Goal: Transaction & Acquisition: Obtain resource

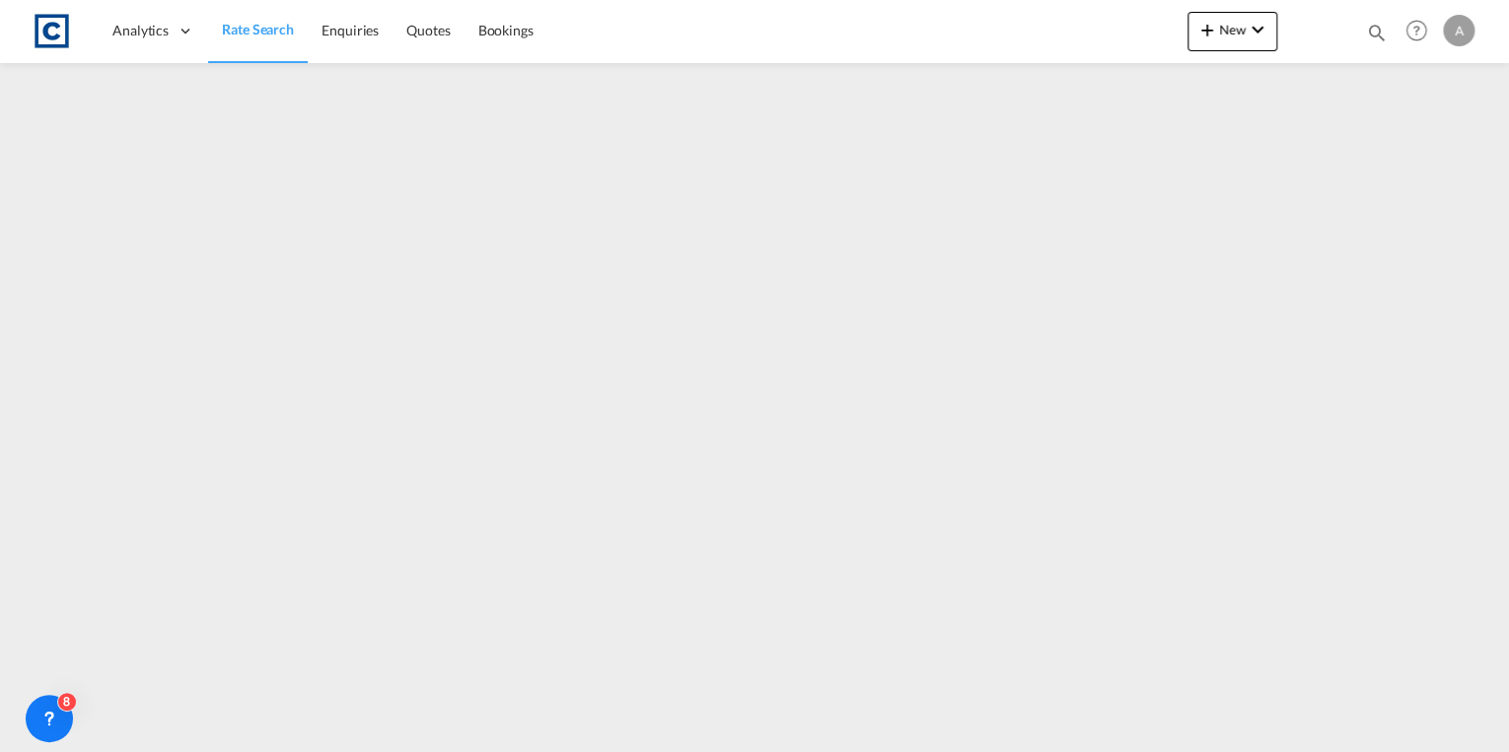
click at [250, 29] on span "Rate Search" at bounding box center [258, 29] width 72 height 17
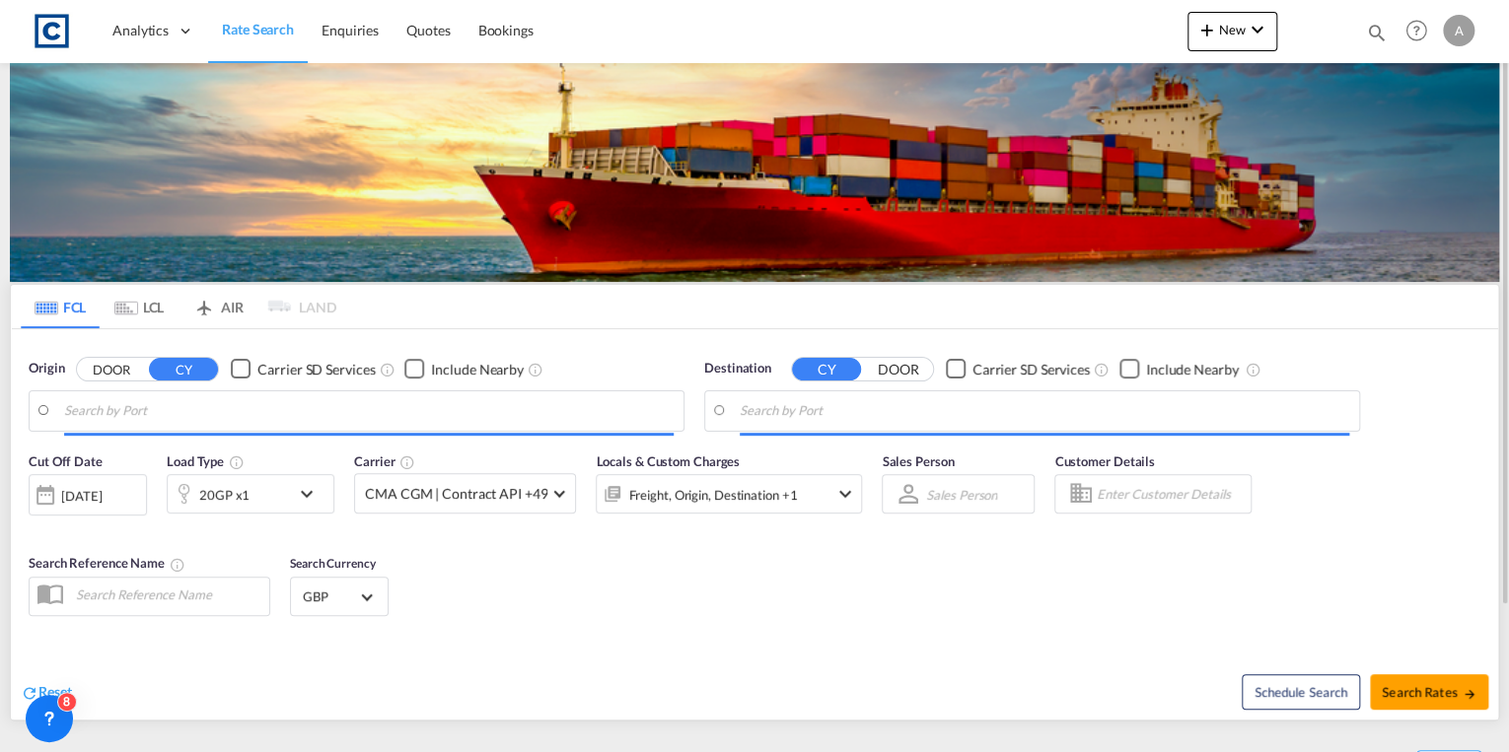
type input "GB-PR3, Wyre"
type input "Jeddah, SAJED"
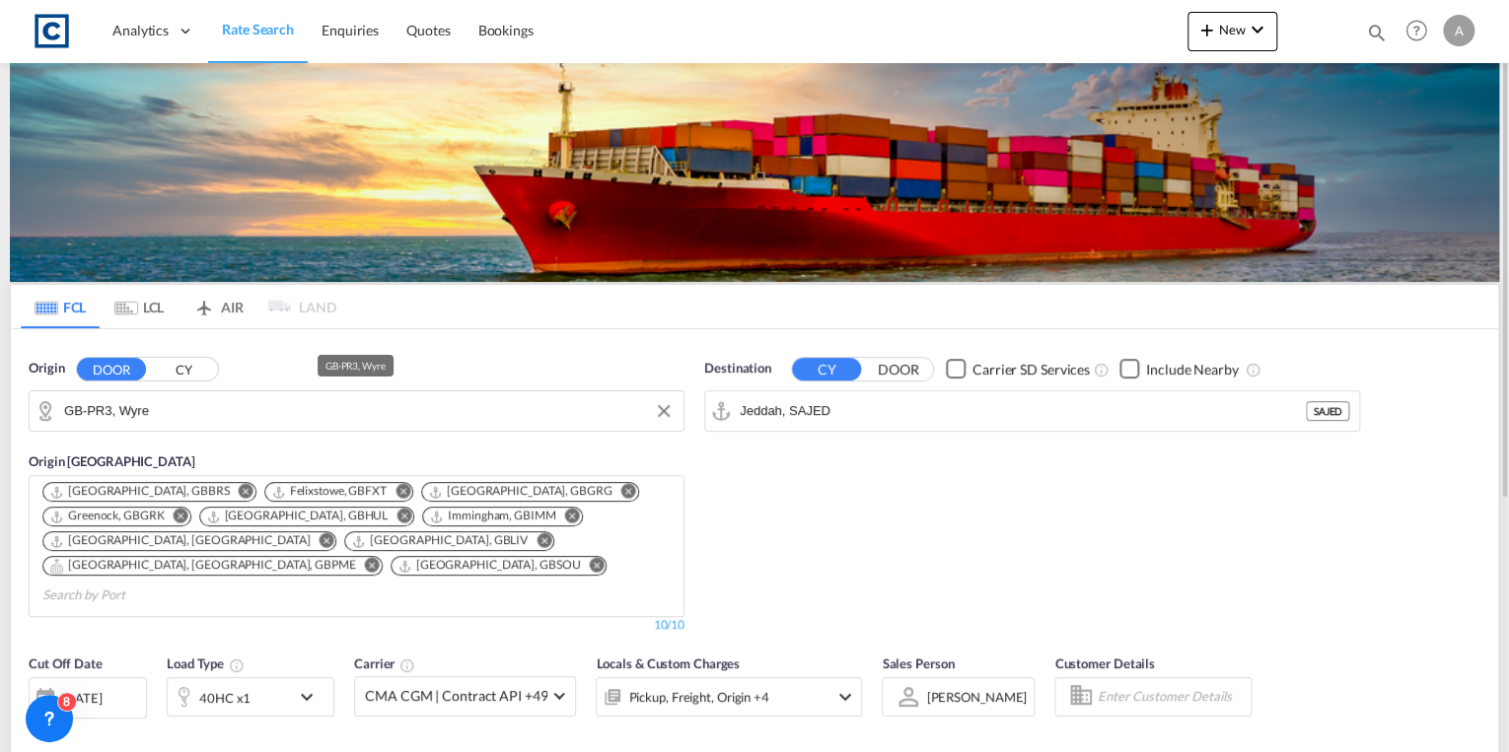
click at [209, 410] on input "GB-PR3, Wyre" at bounding box center [368, 411] width 609 height 30
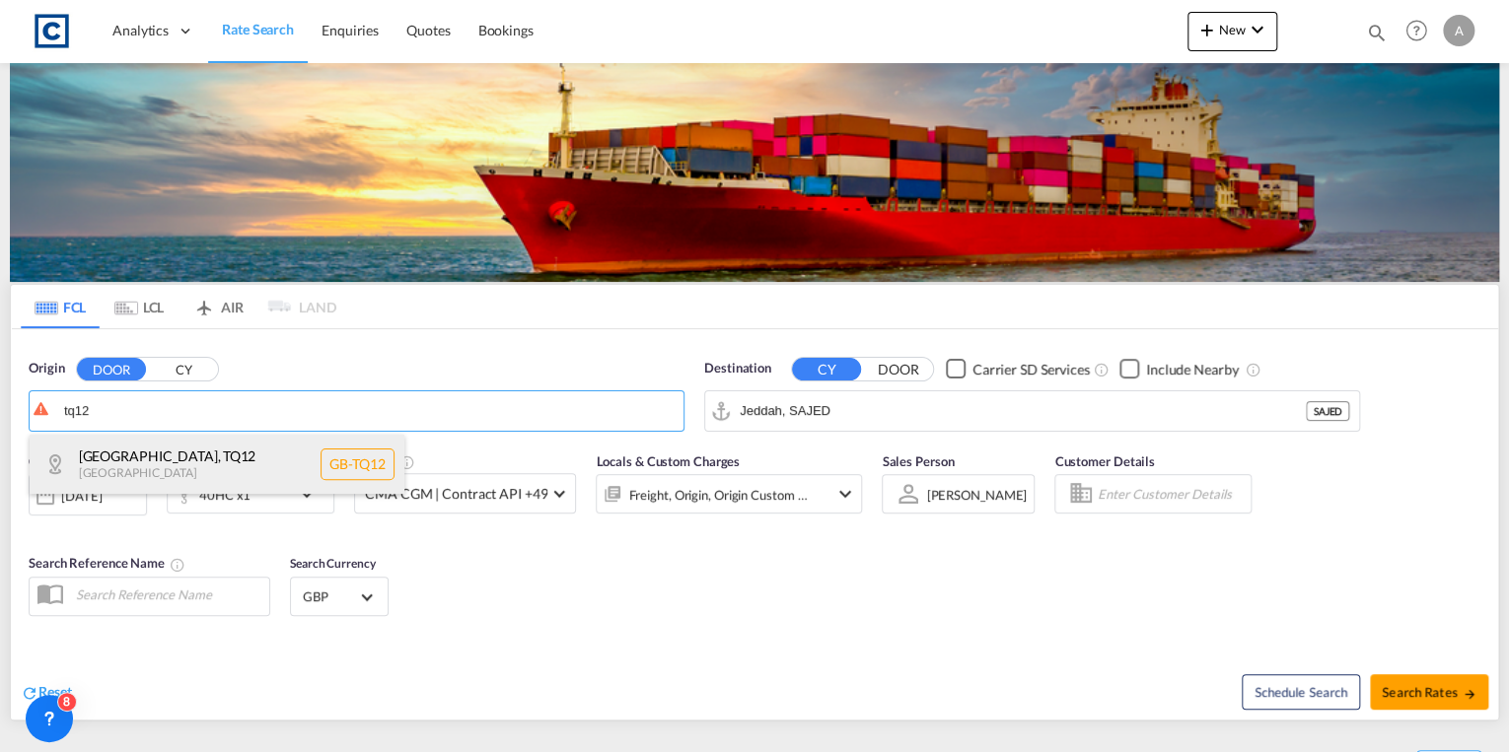
click at [209, 442] on div "Teignbridge , TQ12 [GEOGRAPHIC_DATA] [GEOGRAPHIC_DATA]-TQ12" at bounding box center [217, 464] width 375 height 59
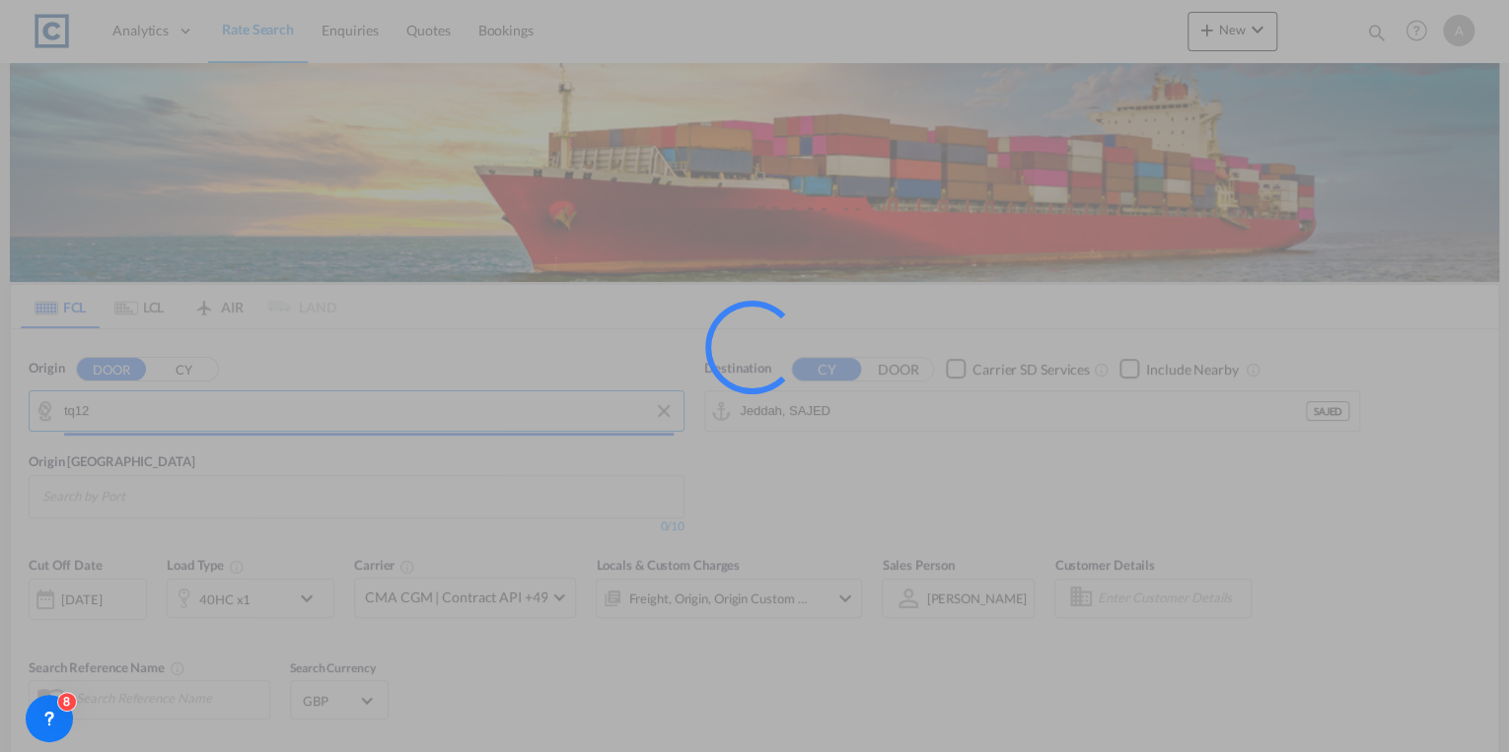
type input "GB-TQ12, [GEOGRAPHIC_DATA]"
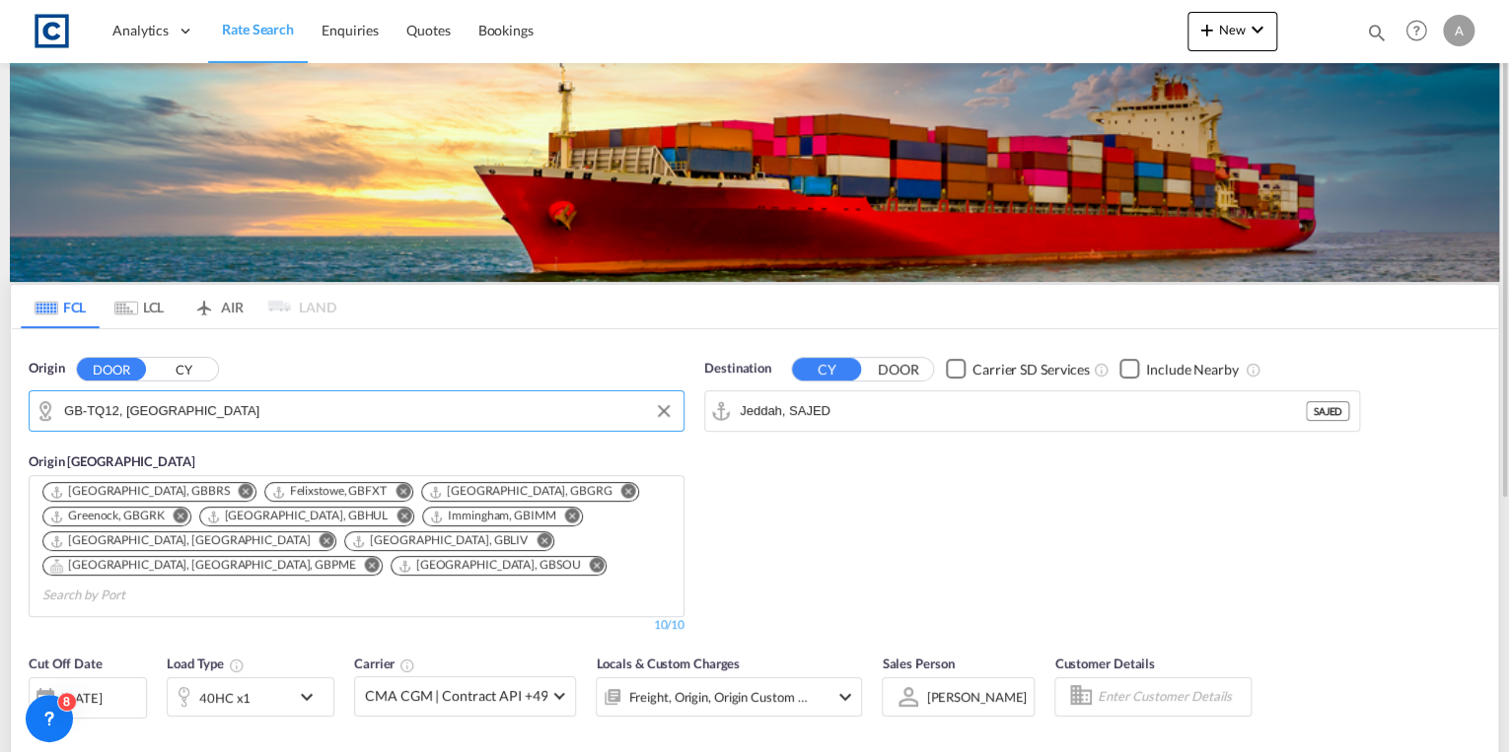
scroll to position [237, 0]
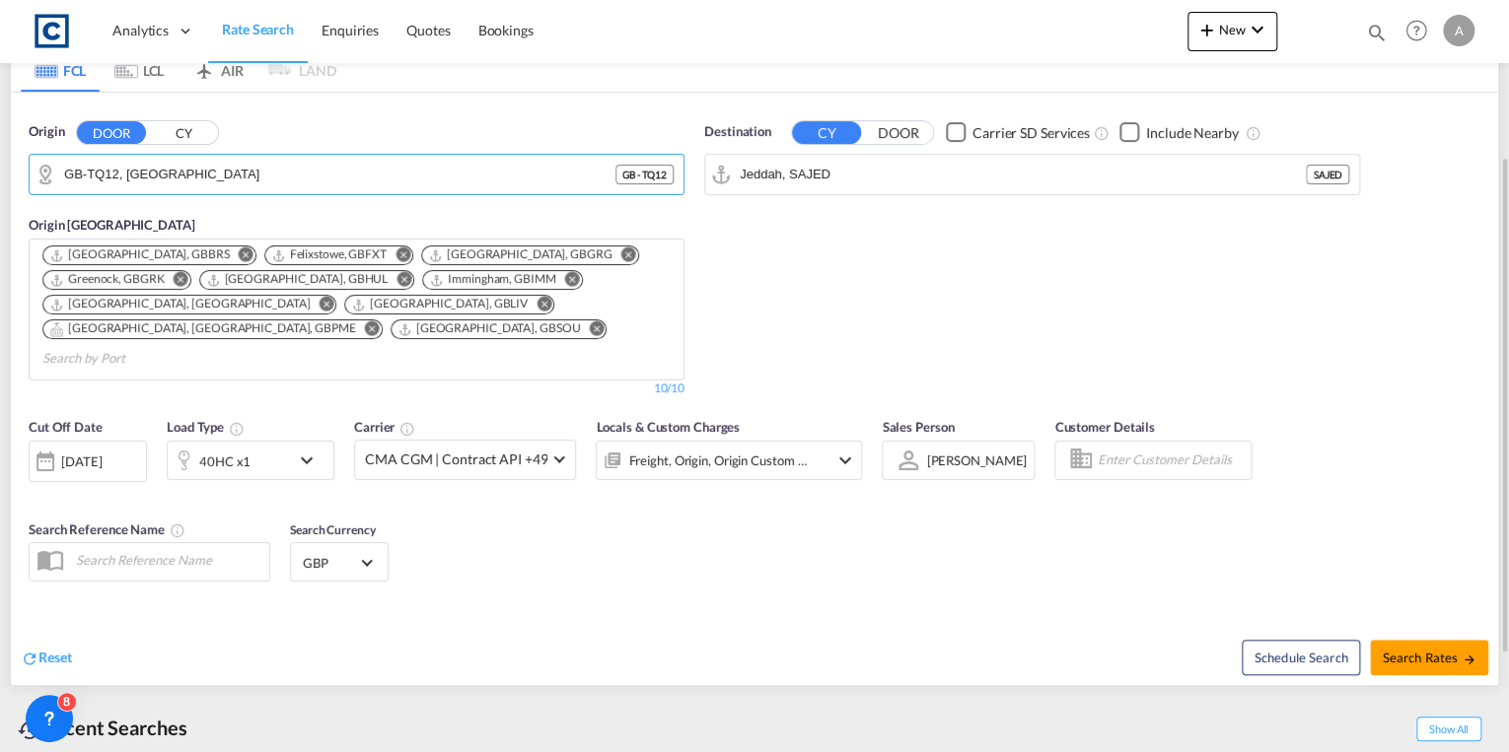
click at [282, 441] on div "40HC x1" at bounding box center [229, 460] width 122 height 39
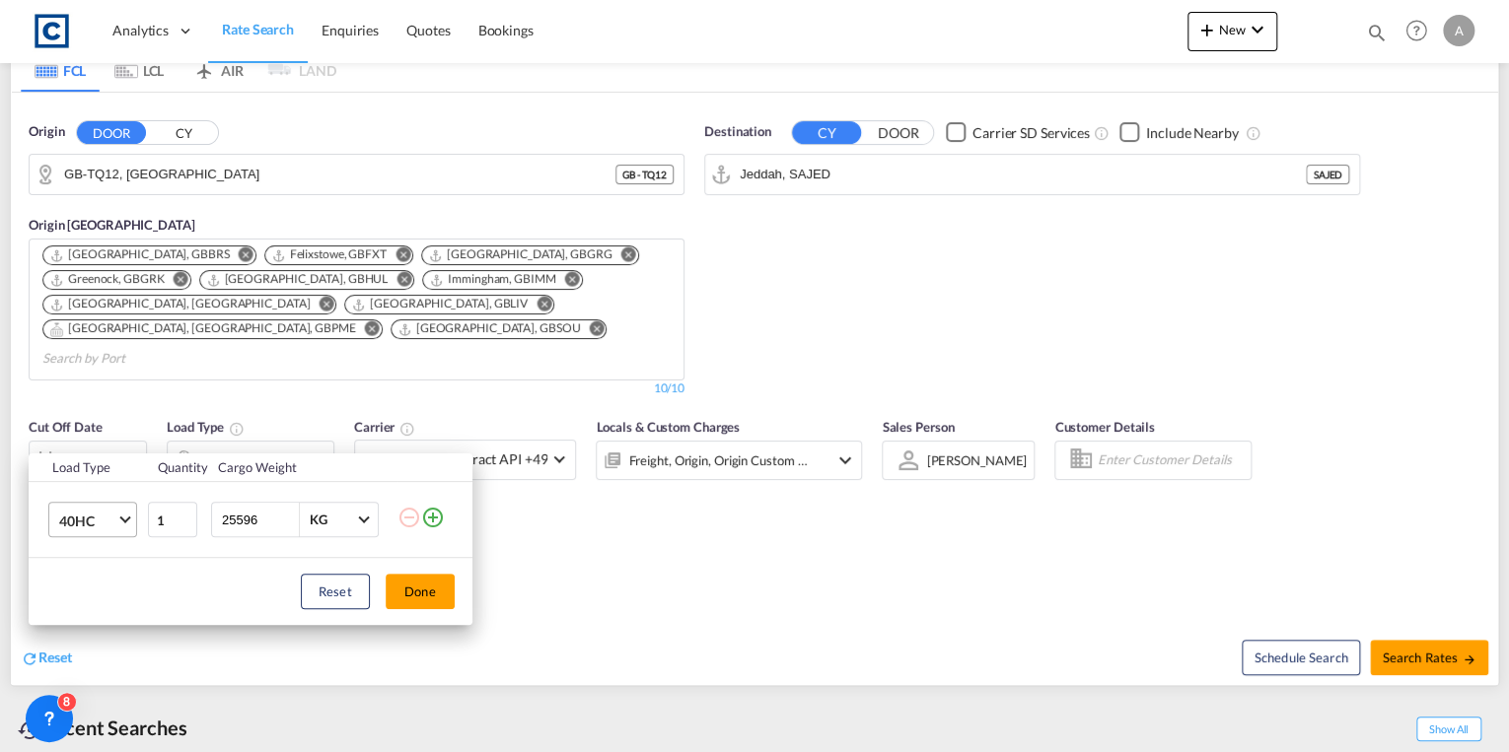
click at [113, 521] on span "40HC" at bounding box center [87, 522] width 57 height 20
click at [103, 427] on md-option "20GP" at bounding box center [109, 425] width 134 height 47
click at [412, 588] on button "Done" at bounding box center [420, 591] width 69 height 35
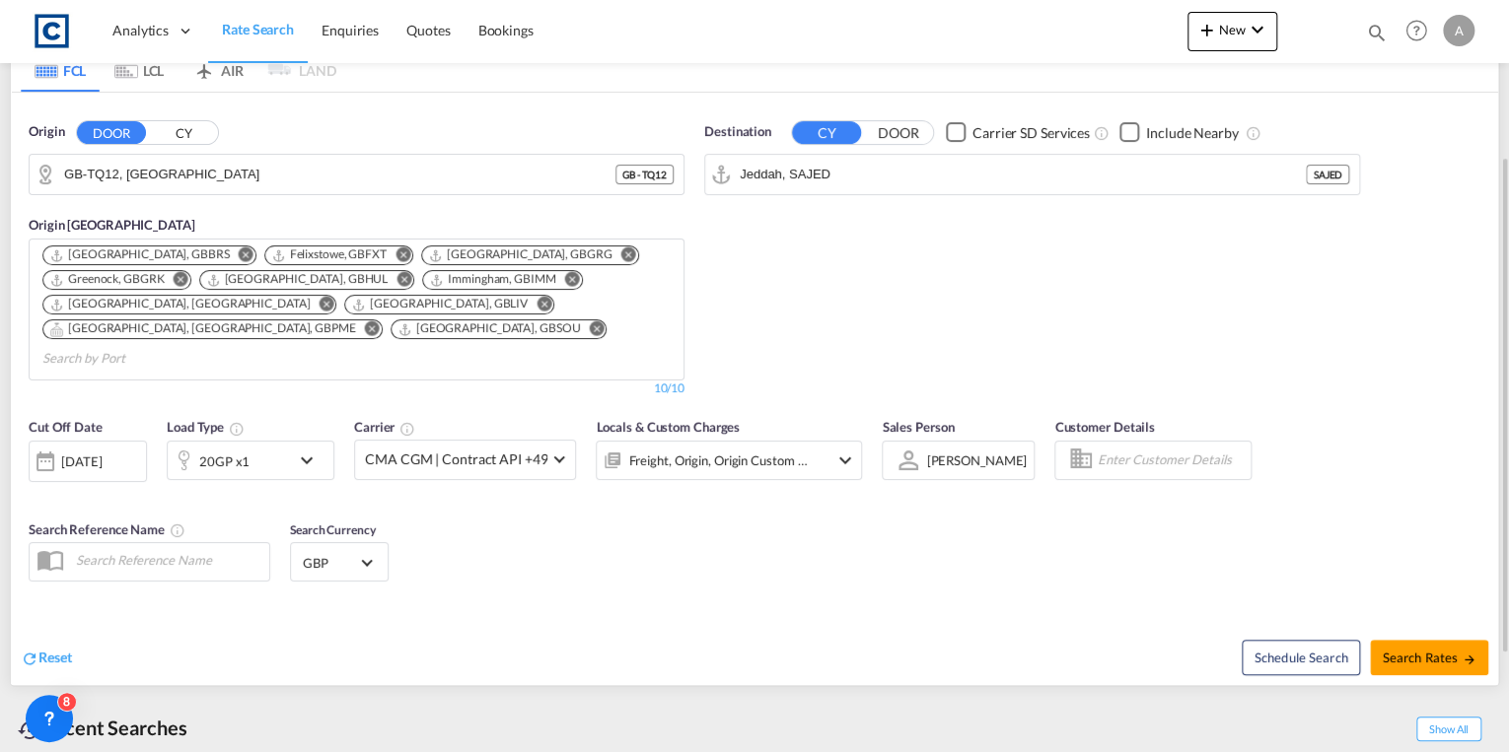
click at [99, 453] on div "[DATE]" at bounding box center [81, 462] width 40 height 18
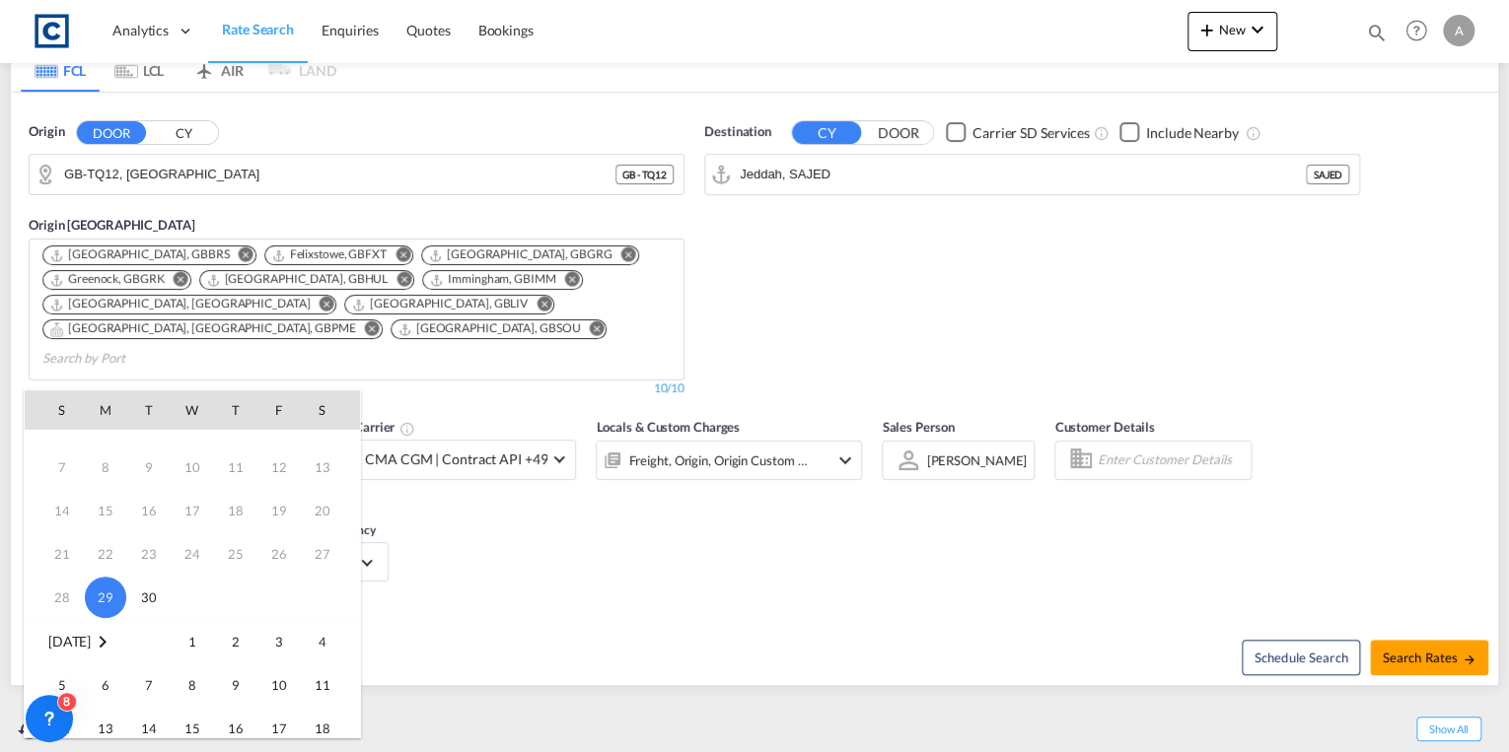
scroll to position [158, 0]
click at [193, 563] on span "1" at bounding box center [192, 555] width 39 height 39
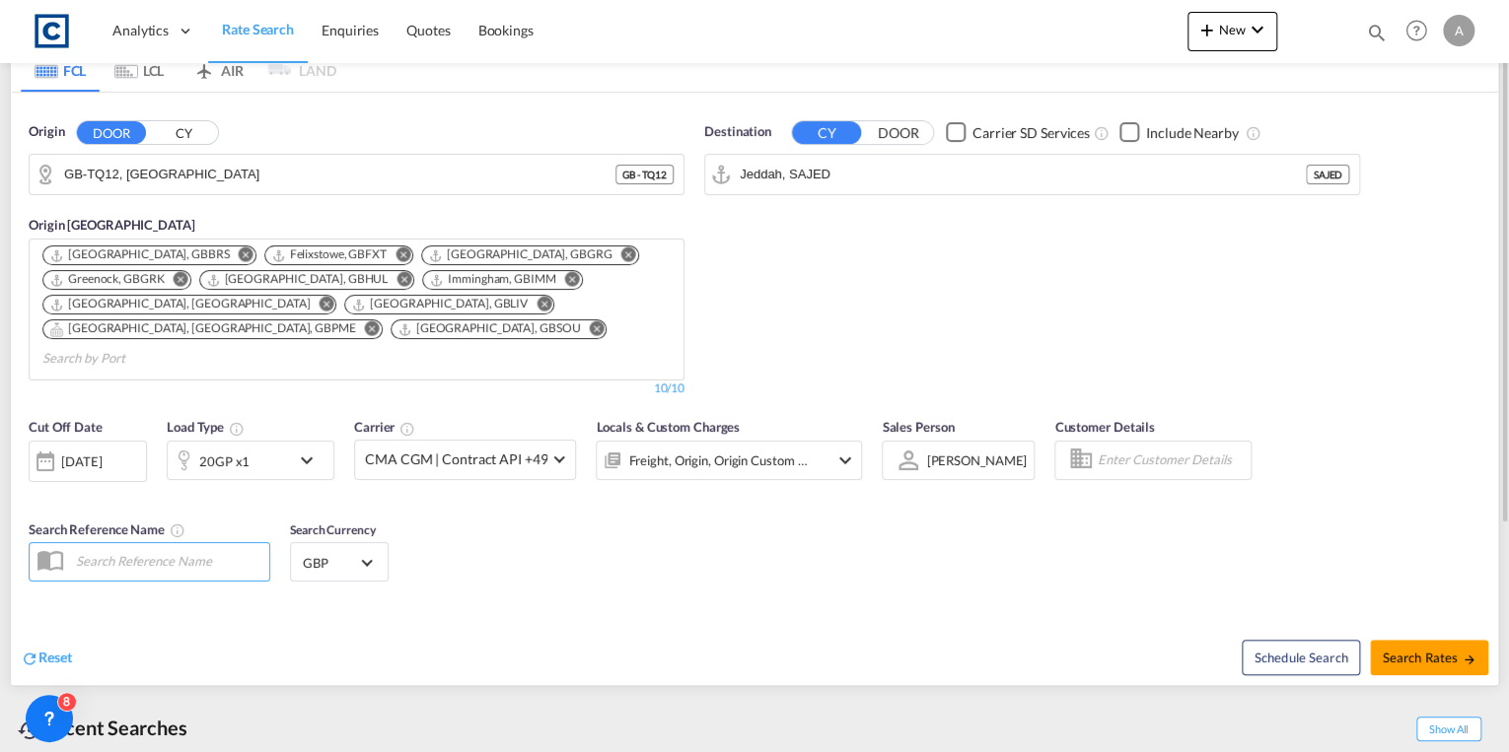
scroll to position [0, 0]
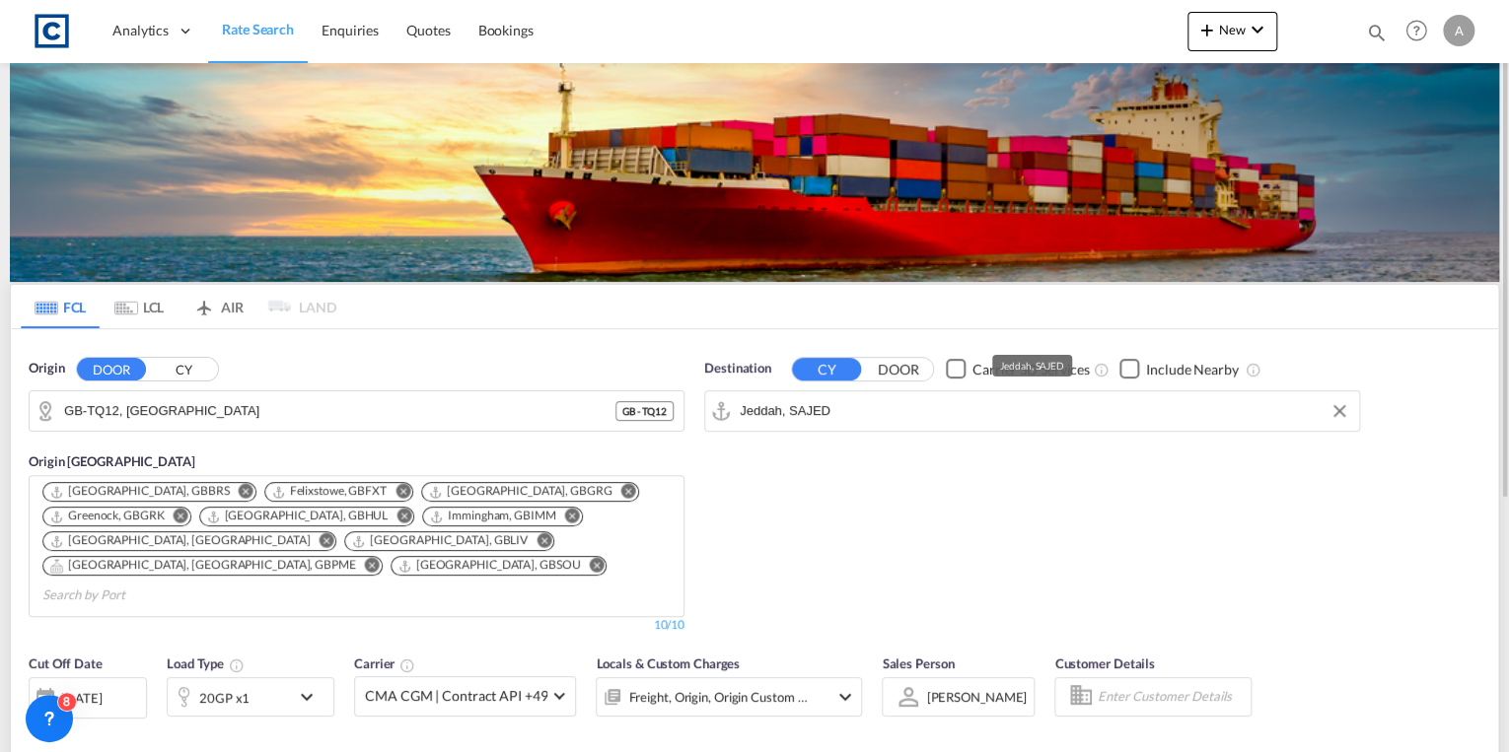
click at [884, 399] on input "Jeddah, SAJED" at bounding box center [1043, 411] width 609 height 30
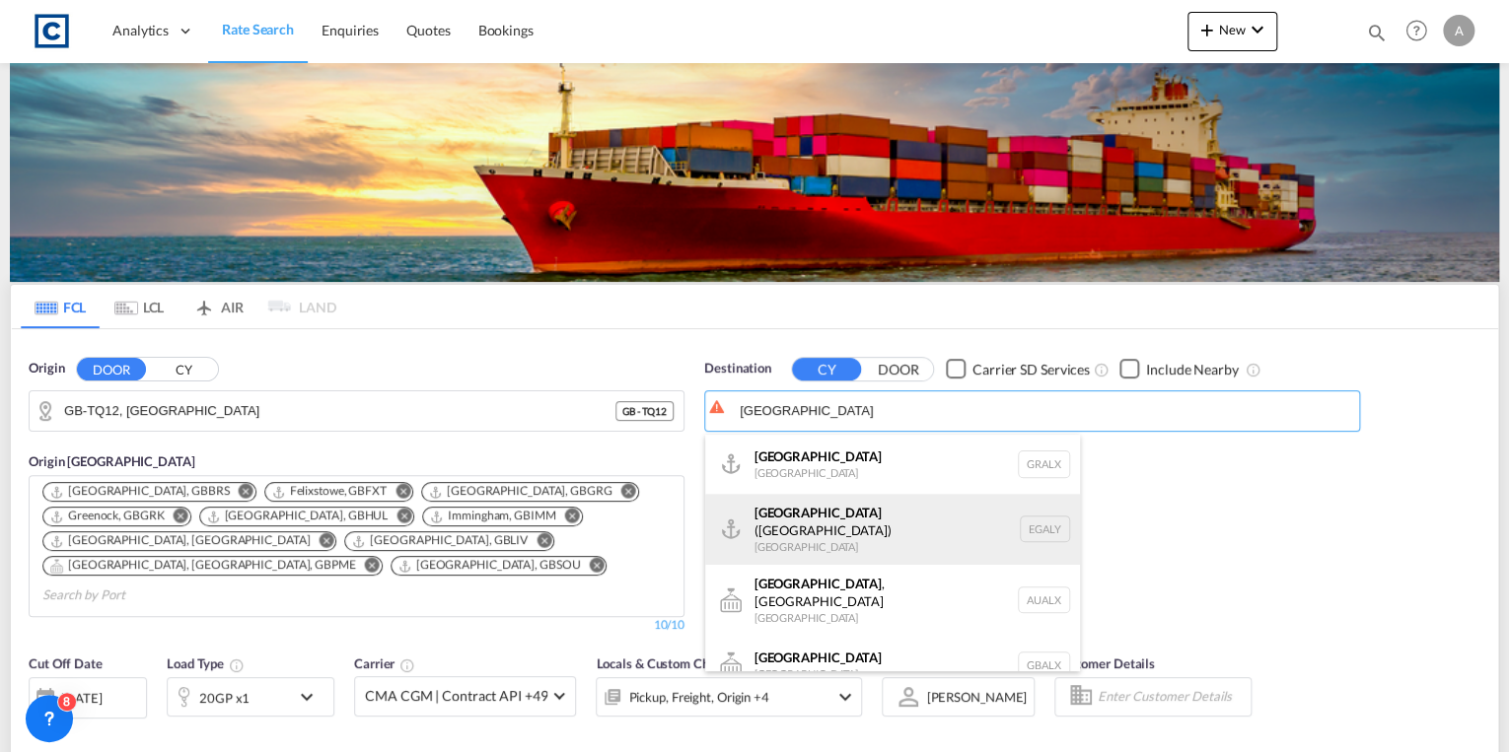
click at [870, 513] on div "Alexandria ([GEOGRAPHIC_DATA]) [GEOGRAPHIC_DATA] EGALY" at bounding box center [892, 529] width 375 height 71
type input "Alexandria ([GEOGRAPHIC_DATA]), EGALY"
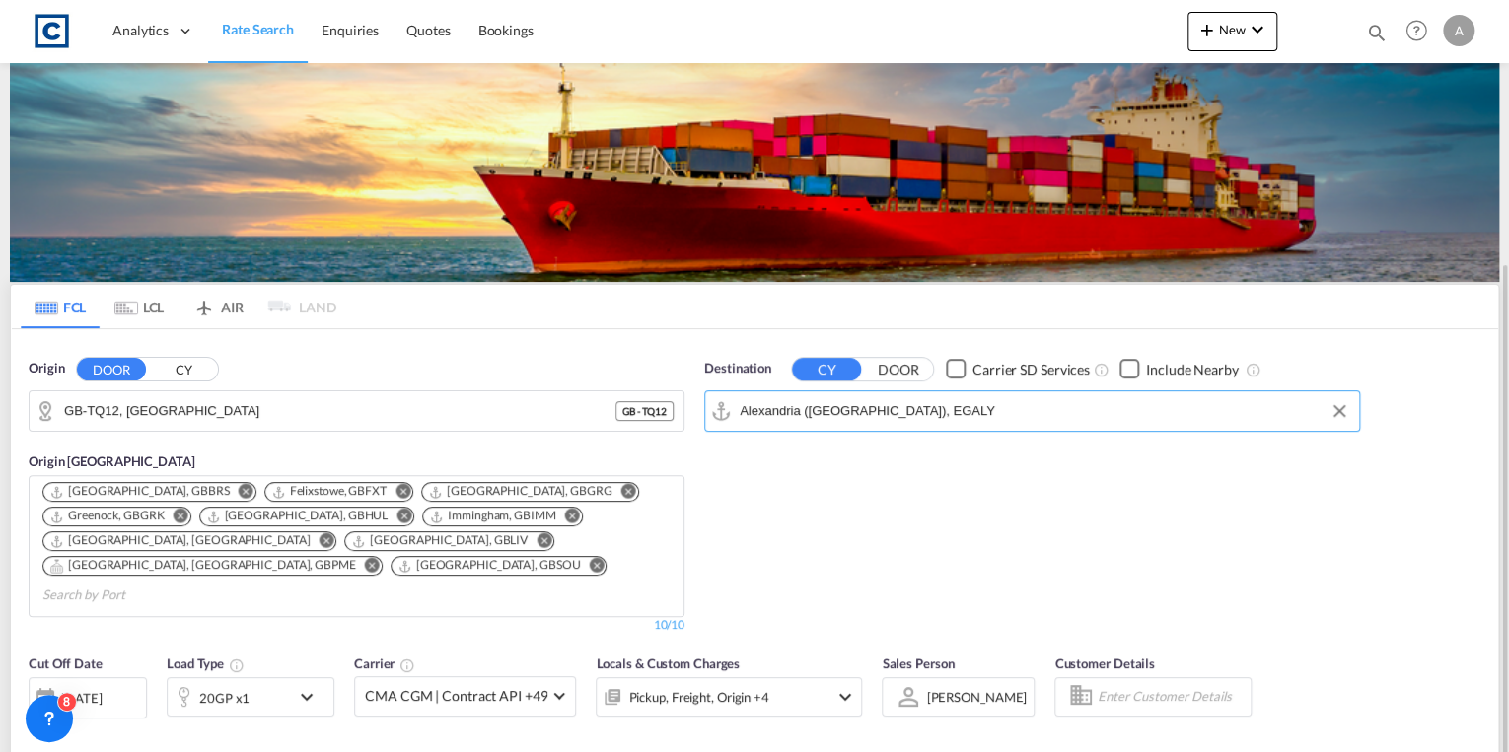
scroll to position [237, 0]
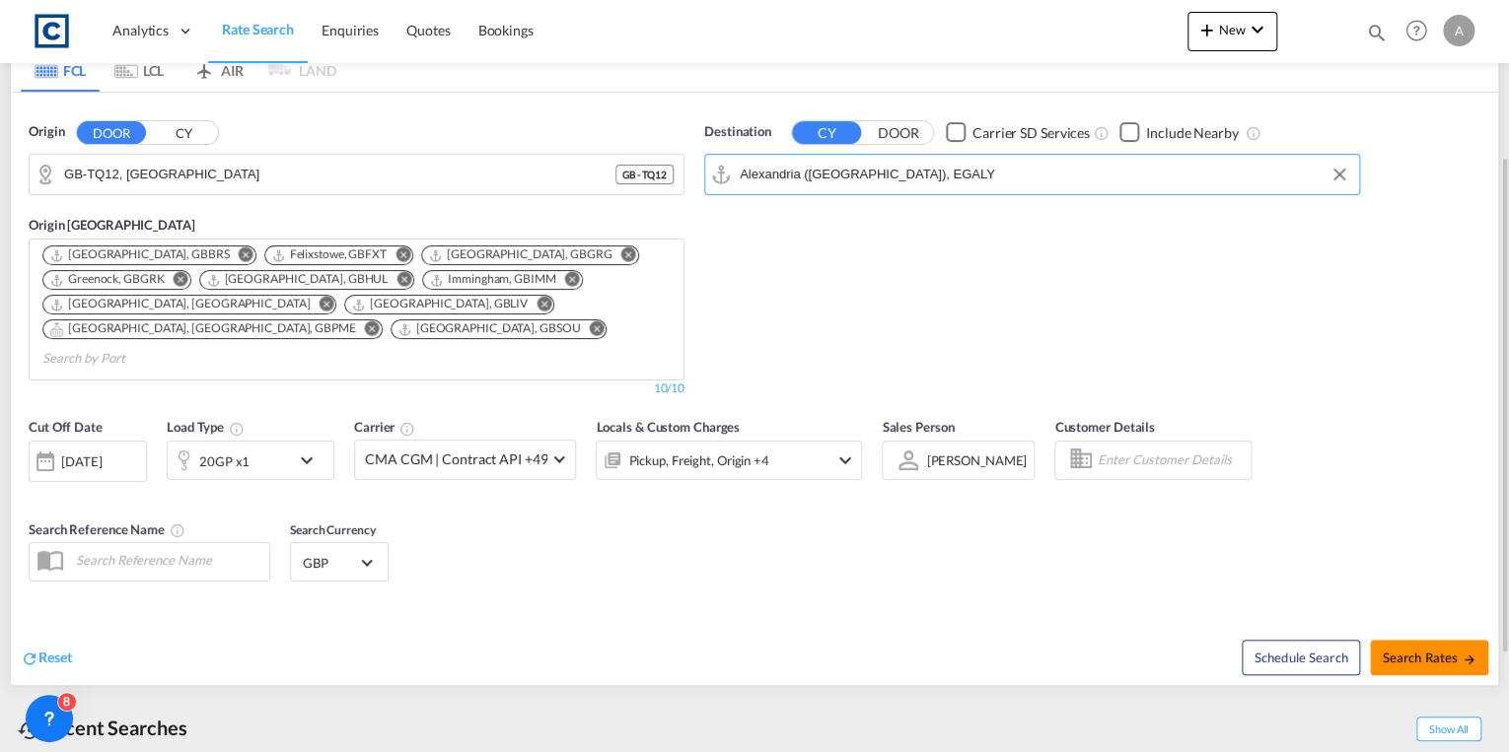
click at [1398, 640] on button "Search Rates" at bounding box center [1429, 657] width 118 height 35
type input "TQ12 to EGALY / [DATE]"
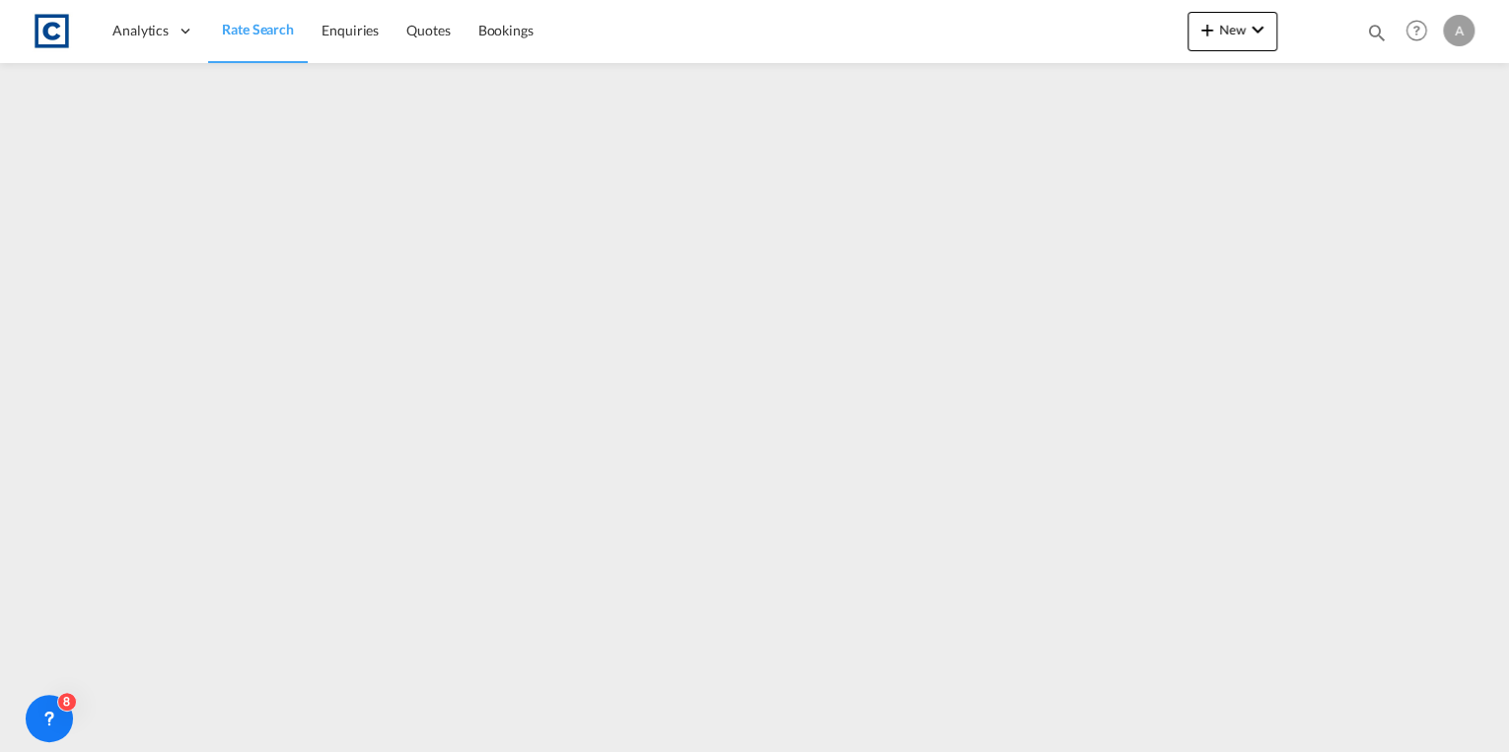
click at [256, 29] on span "Rate Search" at bounding box center [258, 29] width 72 height 17
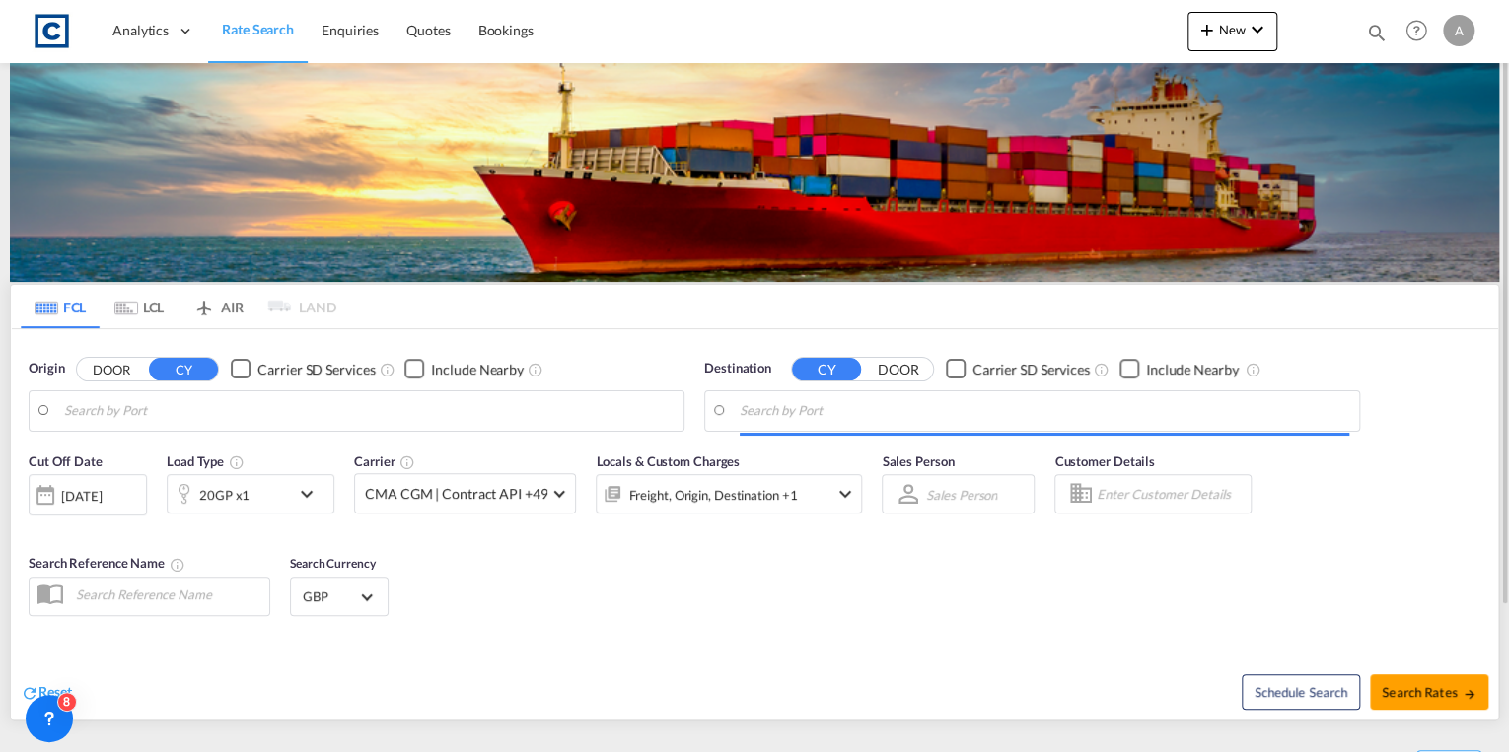
type input "GB-TQ12, [GEOGRAPHIC_DATA]"
type input "Alexandria ([GEOGRAPHIC_DATA]), EGALY"
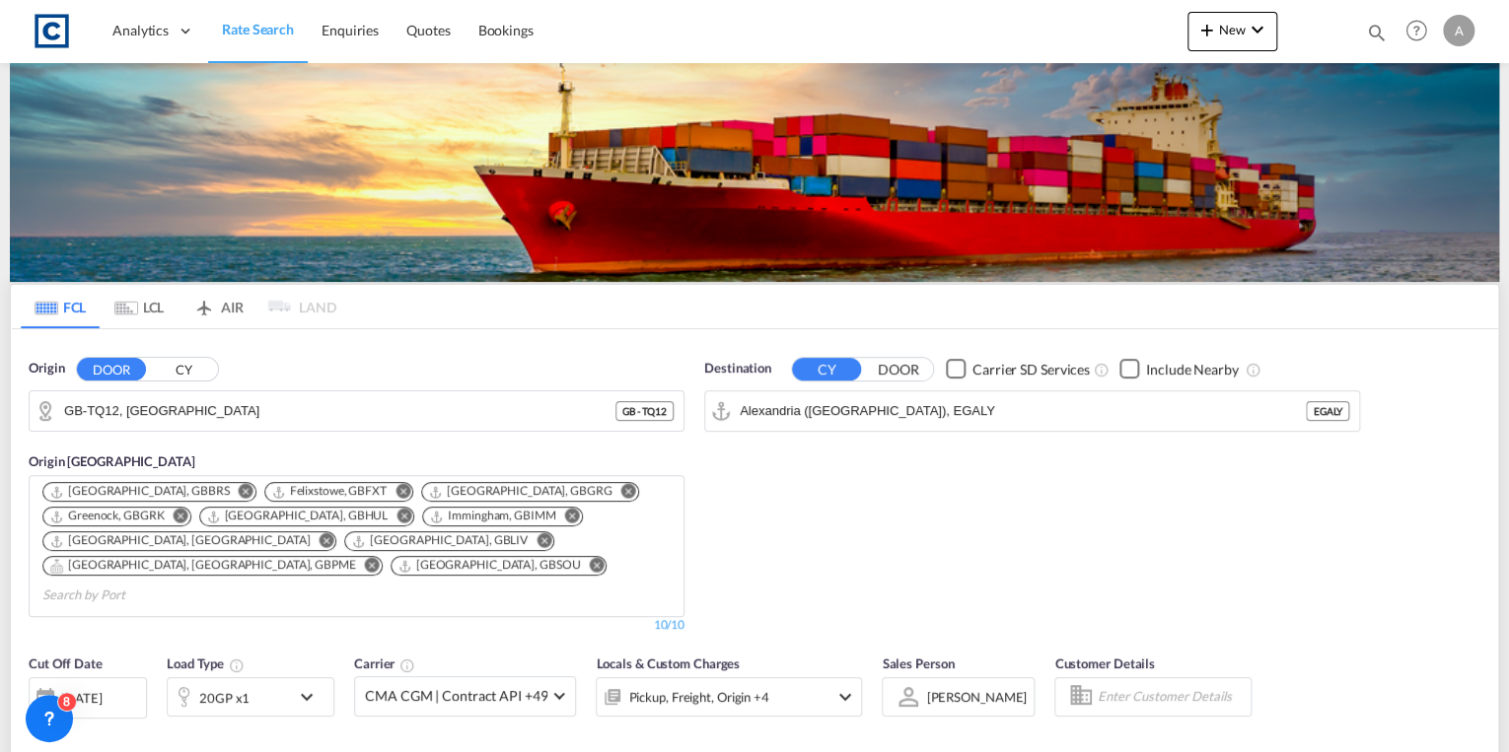
scroll to position [158, 0]
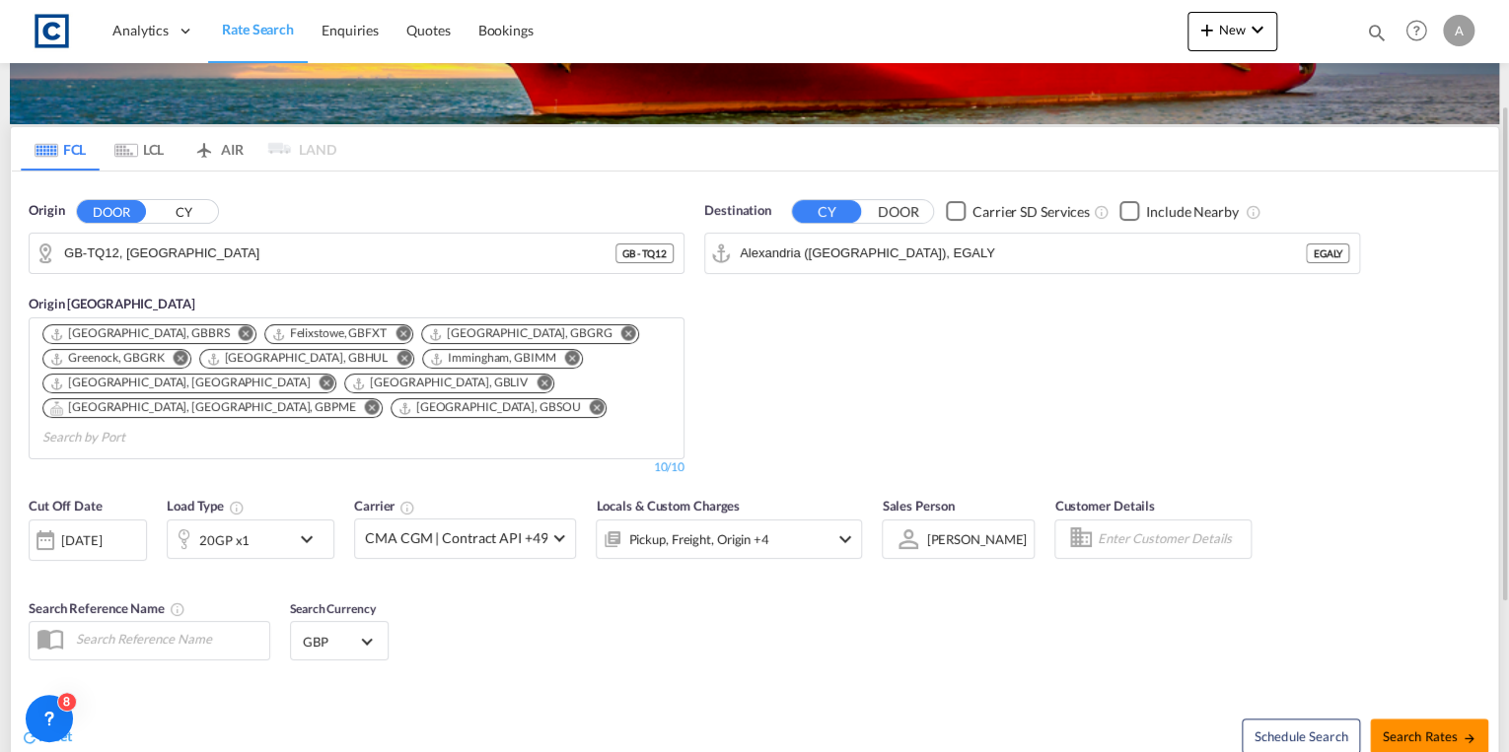
click at [1420, 729] on span "Search Rates" at bounding box center [1428, 737] width 95 height 16
type input "TQ12 to EGALY / [DATE]"
